Goal: Check status

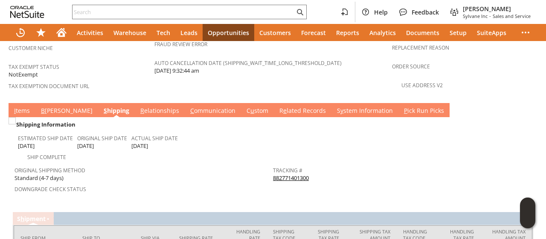
click at [277, 174] on link "882771401300" at bounding box center [291, 178] width 36 height 8
click at [26, 106] on link "I tems" at bounding box center [22, 110] width 20 height 9
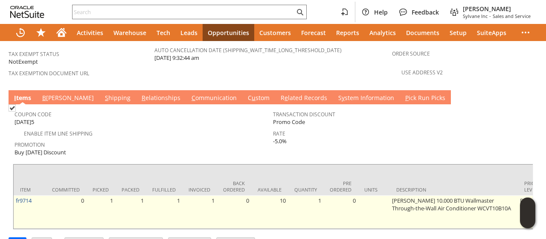
scroll to position [634, 0]
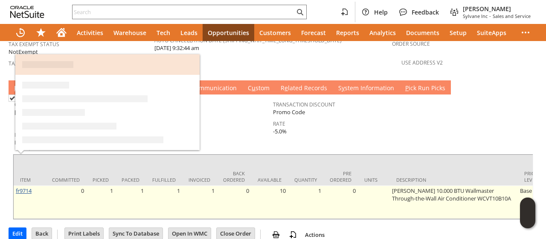
click at [29, 187] on link "fr9714" at bounding box center [24, 191] width 16 height 8
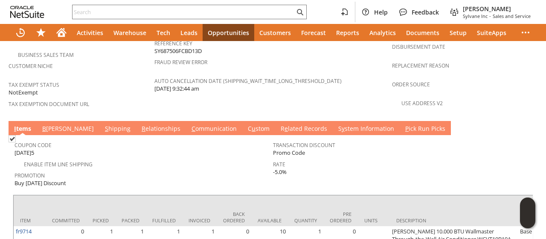
scroll to position [634, 0]
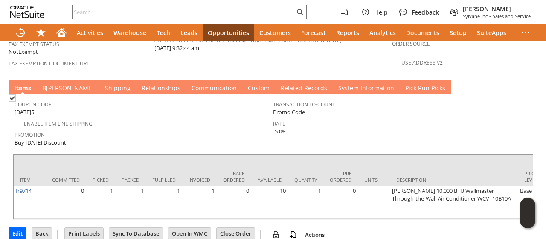
scroll to position [0, 449]
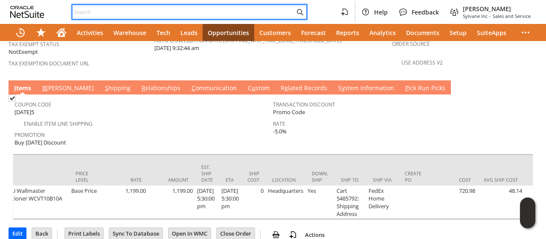
paste input "5182604891"
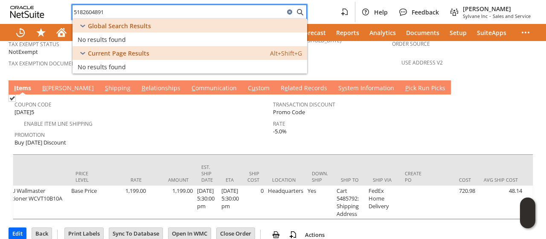
type input "5182604891"
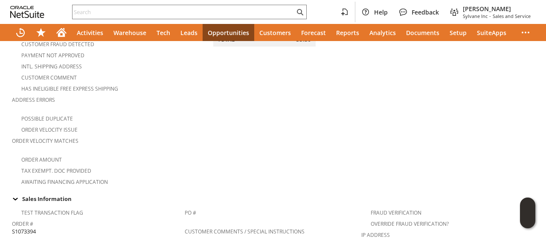
scroll to position [20, 0]
